Goal: Find contact information: Find contact information

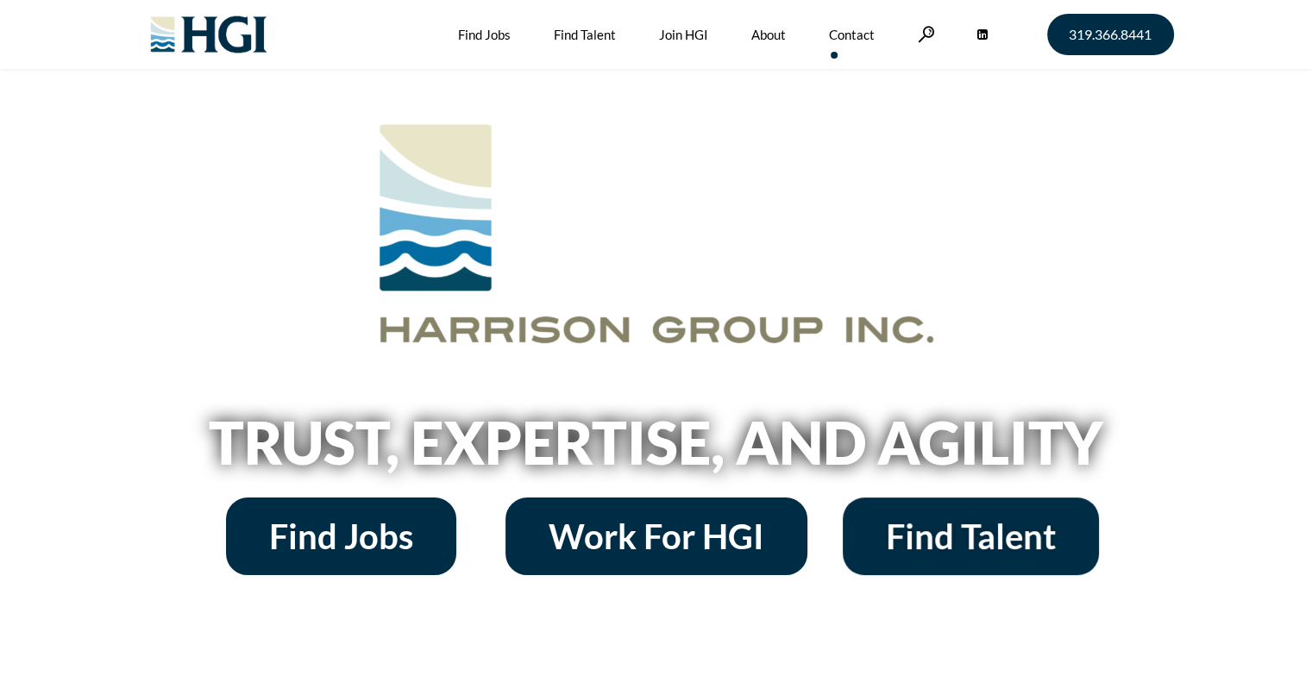
click at [838, 32] on link "Contact" at bounding box center [852, 34] width 46 height 69
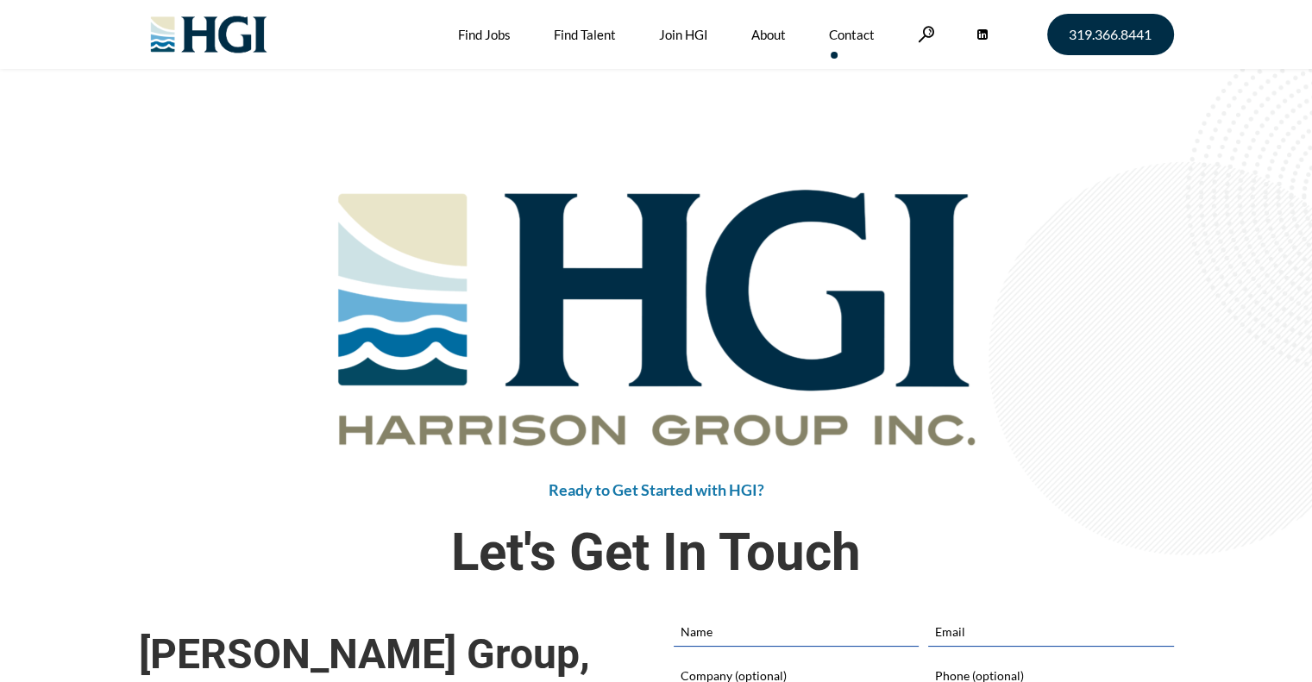
click at [214, 51] on img at bounding box center [209, 34] width 140 height 69
